Goal: Task Accomplishment & Management: Manage account settings

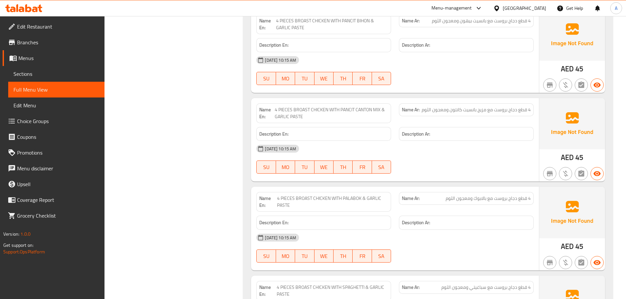
scroll to position [13828, 0]
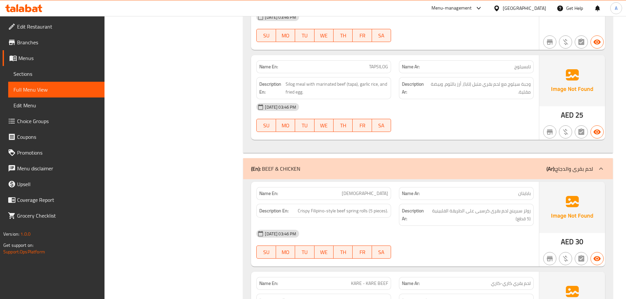
drag, startPoint x: 468, startPoint y: 65, endPoint x: 437, endPoint y: 107, distance: 52.4
click at [467, 99] on div "09-09-2025 03:46 PM" at bounding box center [394, 107] width 285 height 16
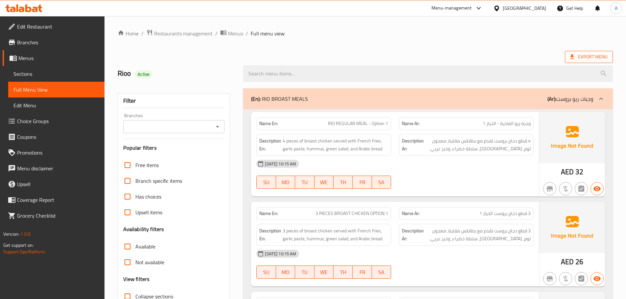
click at [588, 59] on span "Export Menu" at bounding box center [588, 57] width 37 height 8
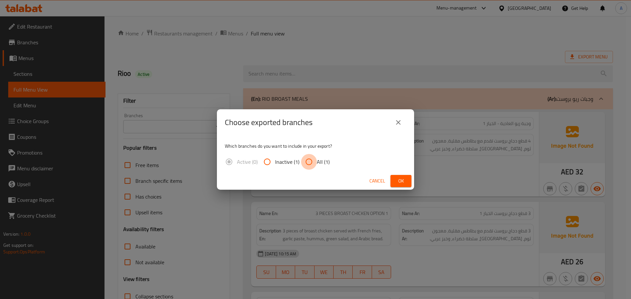
click at [307, 162] on input "All (1)" at bounding box center [309, 162] width 16 height 16
radio input "true"
click at [398, 184] on span "Ok" at bounding box center [401, 181] width 11 height 8
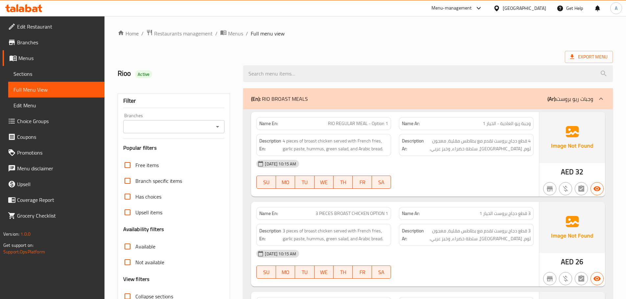
click at [386, 54] on div "Export Menu" at bounding box center [365, 57] width 495 height 12
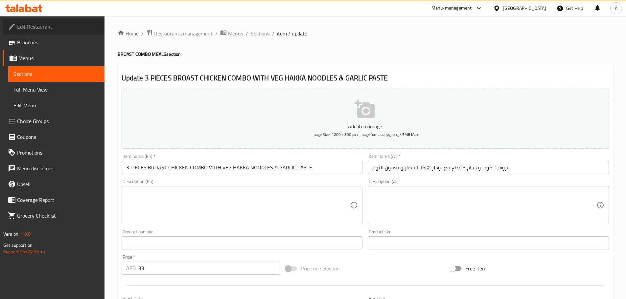
click at [23, 26] on span "Edit Restaurant" at bounding box center [58, 27] width 82 height 8
